Goal: Transaction & Acquisition: Purchase product/service

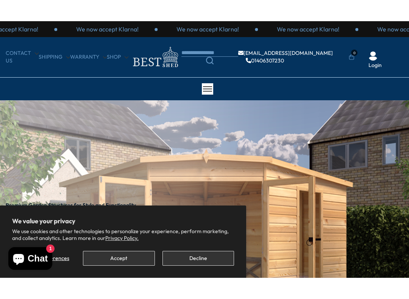
scroll to position [12, 0]
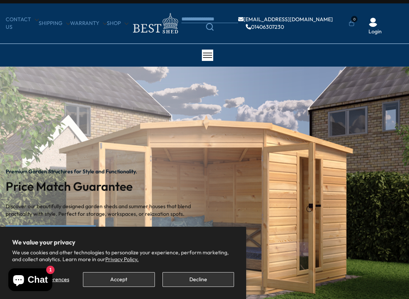
click at [218, 256] on button "Decline" at bounding box center [198, 279] width 72 height 15
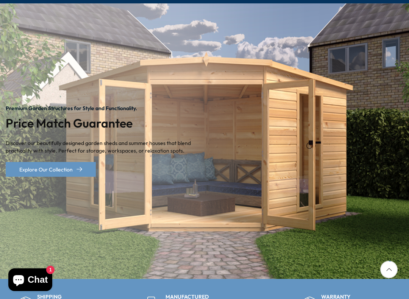
scroll to position [78, 0]
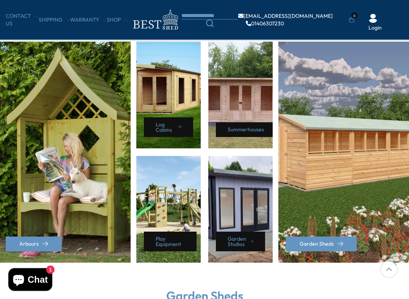
scroll to position [328, 0]
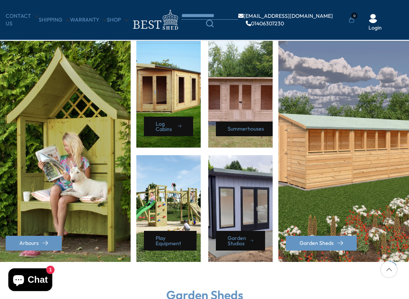
click at [361, 138] on div "Garden Sheds" at bounding box center [344, 151] width 133 height 221
click at [357, 155] on div "Garden Sheds" at bounding box center [344, 151] width 133 height 221
click at [357, 156] on div "Garden Sheds" at bounding box center [344, 151] width 133 height 221
click at [361, 139] on div "Garden Sheds" at bounding box center [344, 151] width 133 height 221
click at [317, 243] on link "Garden Sheds" at bounding box center [321, 243] width 71 height 15
